Goal: Check status: Check status

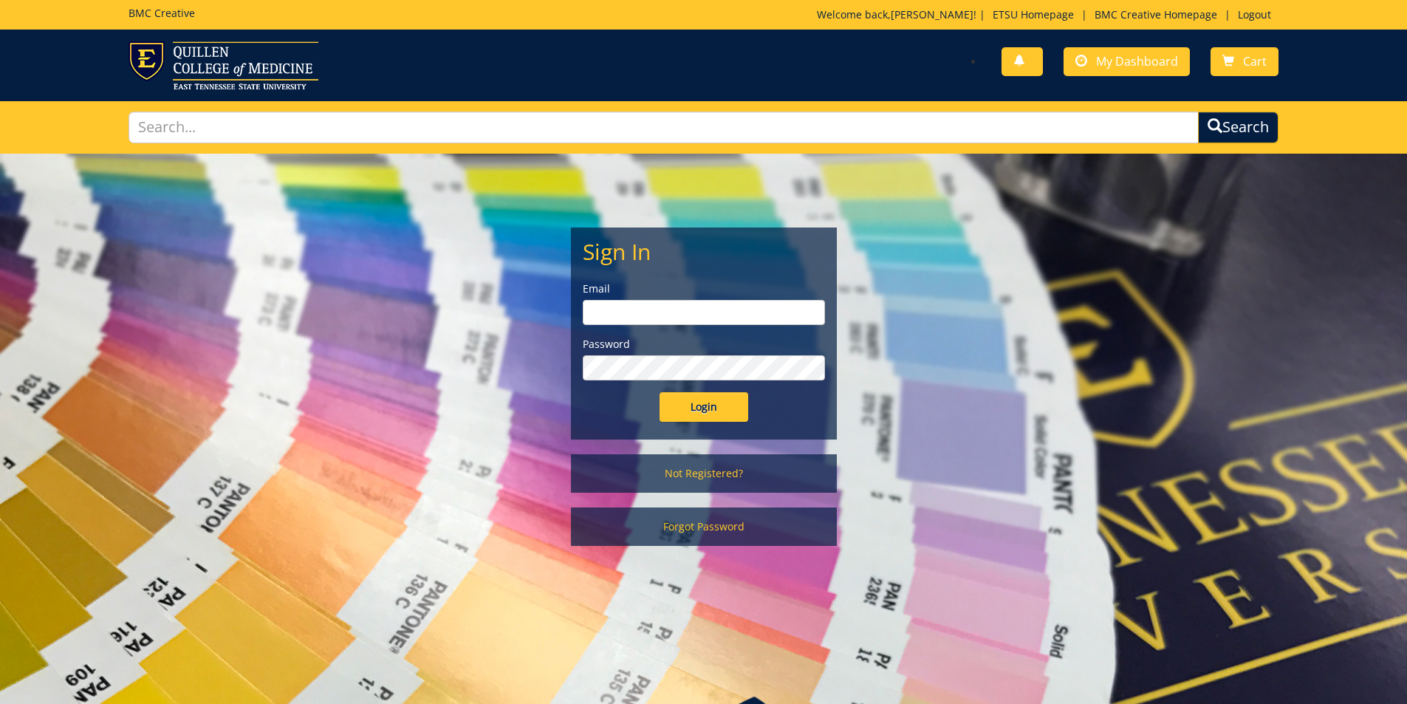
click at [703, 307] on input "email" at bounding box center [704, 312] width 242 height 25
type input "[PERSON_NAME][EMAIL_ADDRESS][DOMAIN_NAME]"
click at [660, 392] on input "Login" at bounding box center [704, 407] width 89 height 30
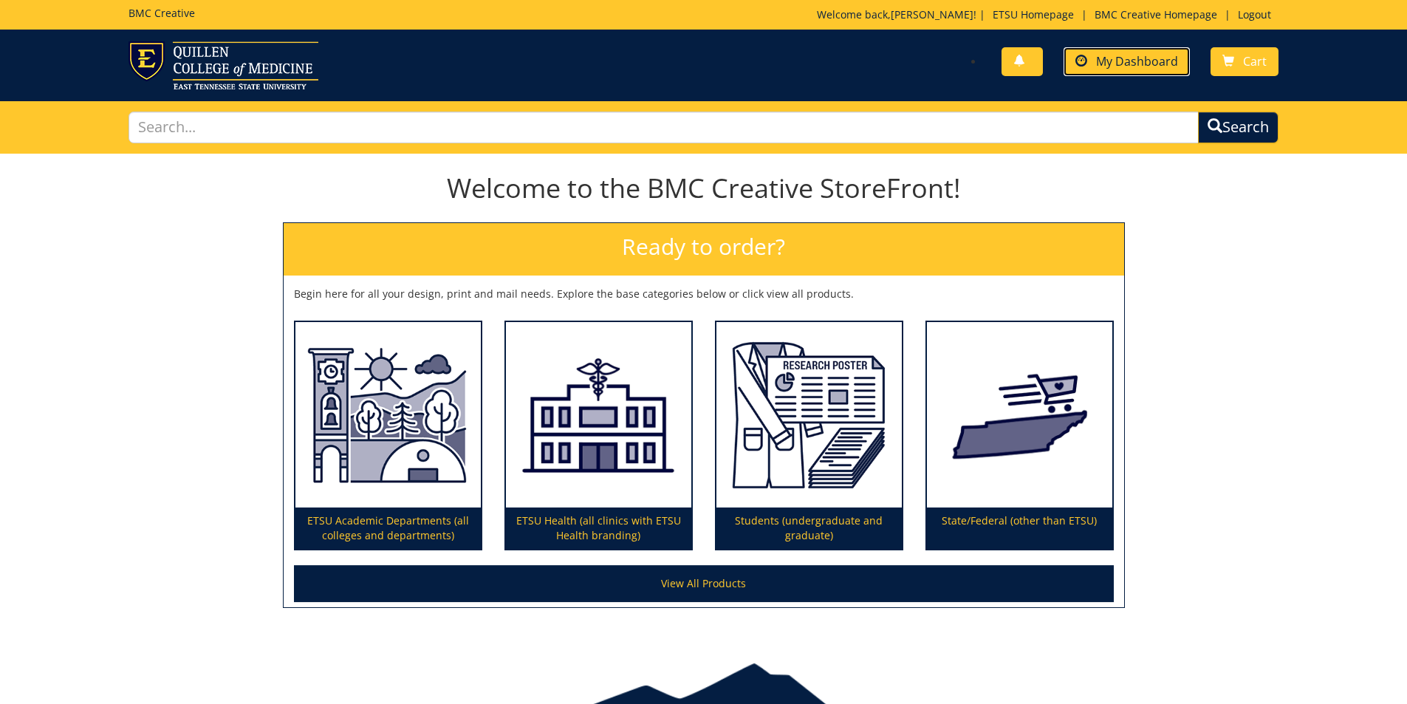
click at [1150, 68] on span "My Dashboard" at bounding box center [1137, 61] width 82 height 16
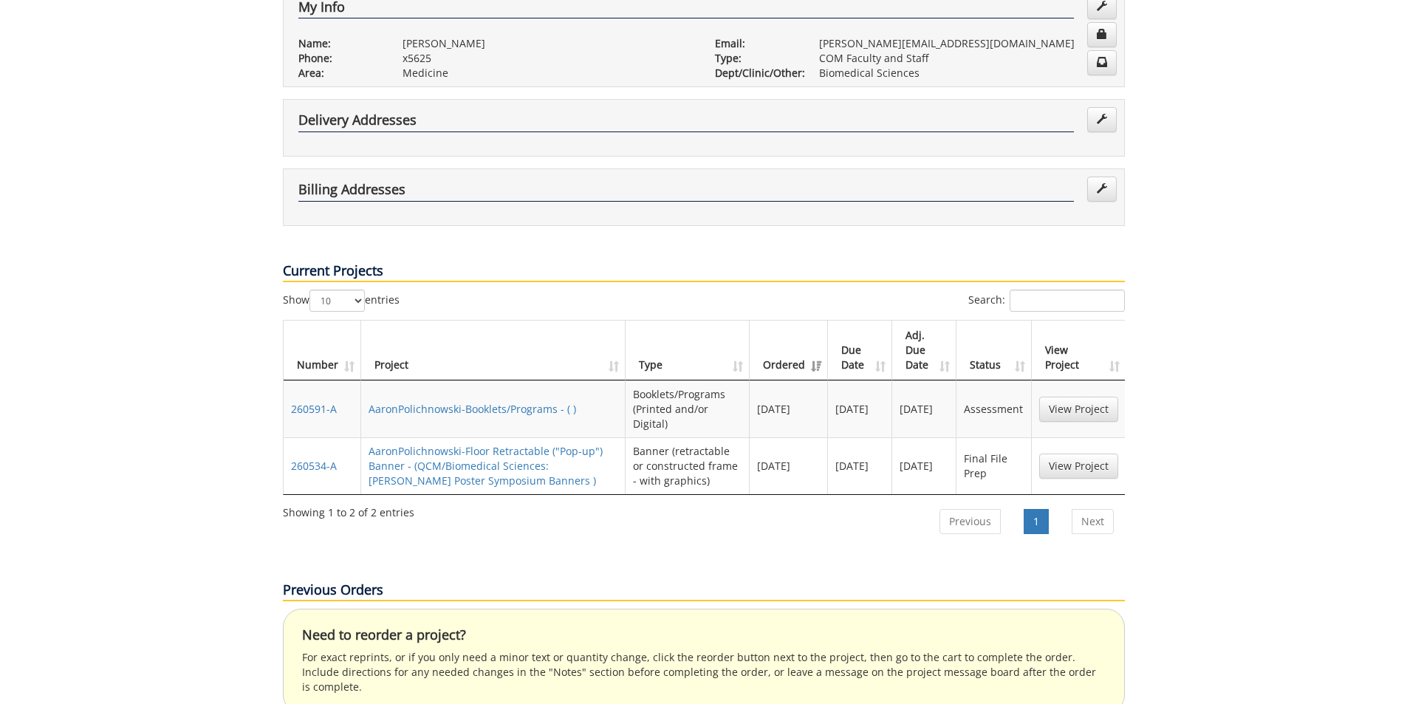
scroll to position [369, 0]
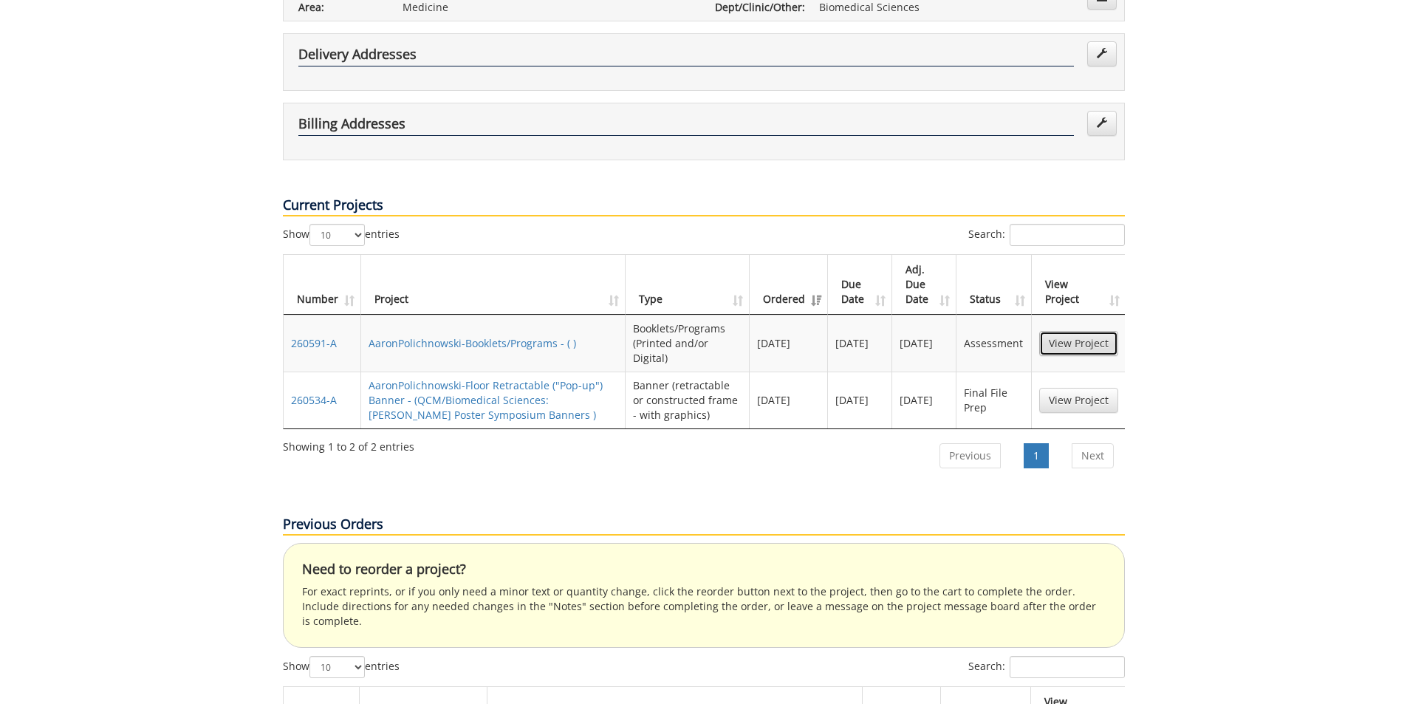
click at [1070, 331] on link "View Project" at bounding box center [1079, 343] width 79 height 25
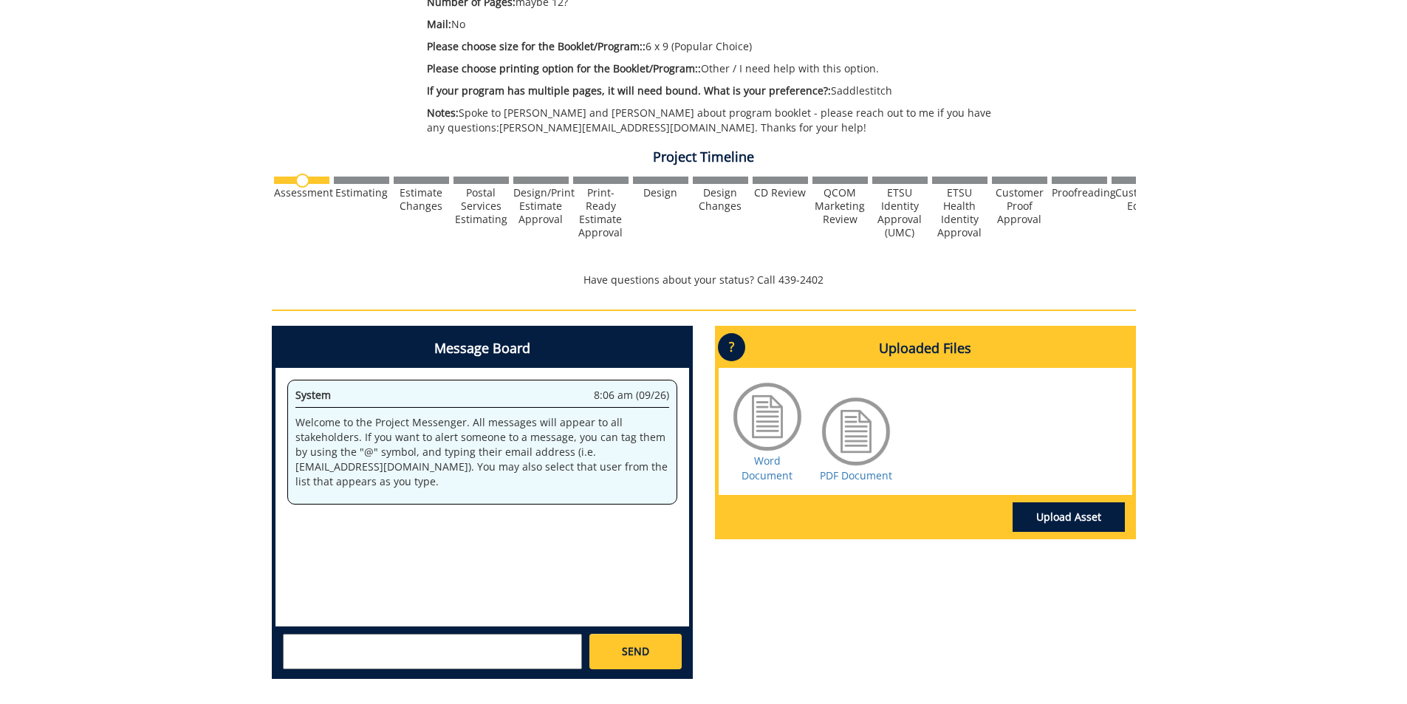
scroll to position [443, 0]
